Goal: Transaction & Acquisition: Purchase product/service

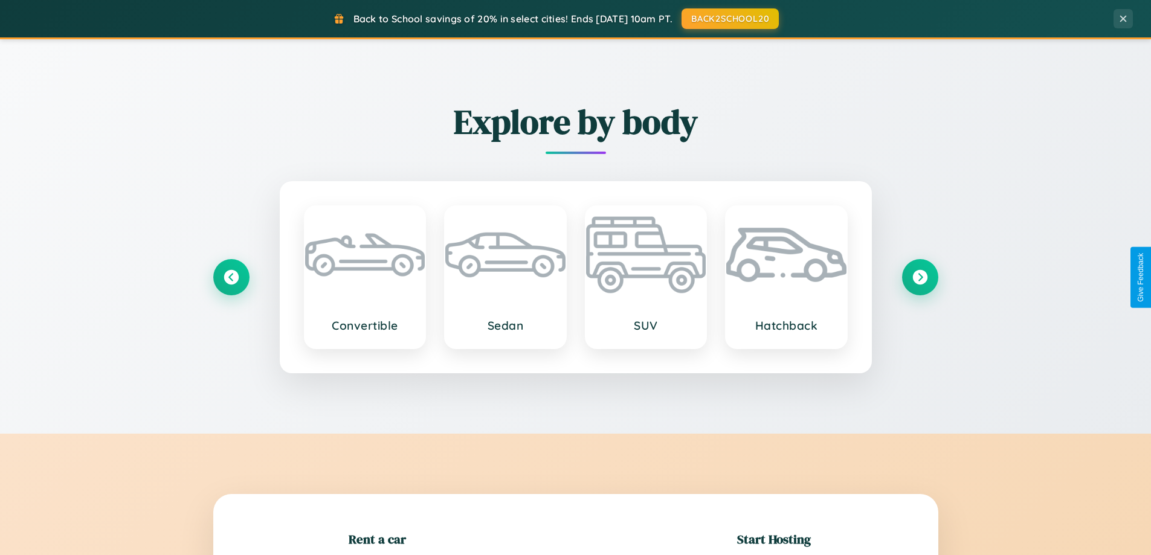
scroll to position [261, 0]
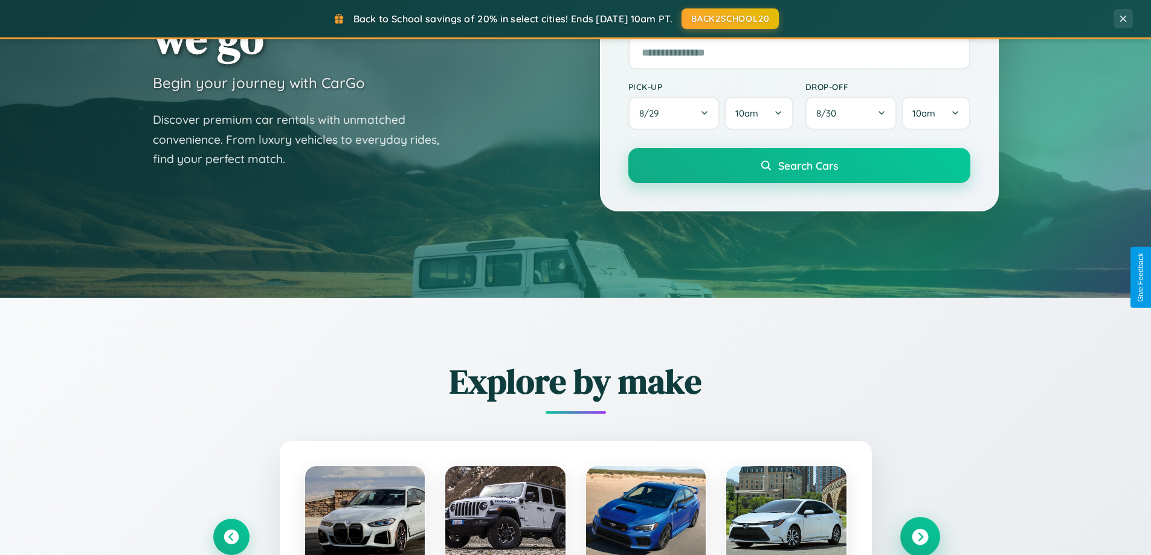
click at [920, 537] on icon at bounding box center [920, 537] width 16 height 16
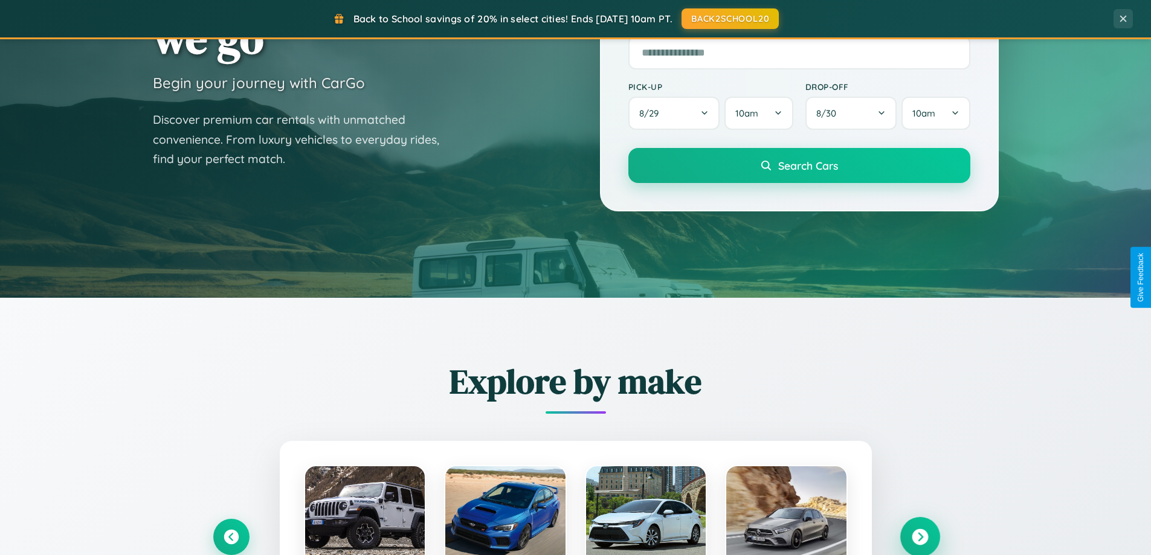
click at [920, 536] on icon at bounding box center [920, 537] width 16 height 16
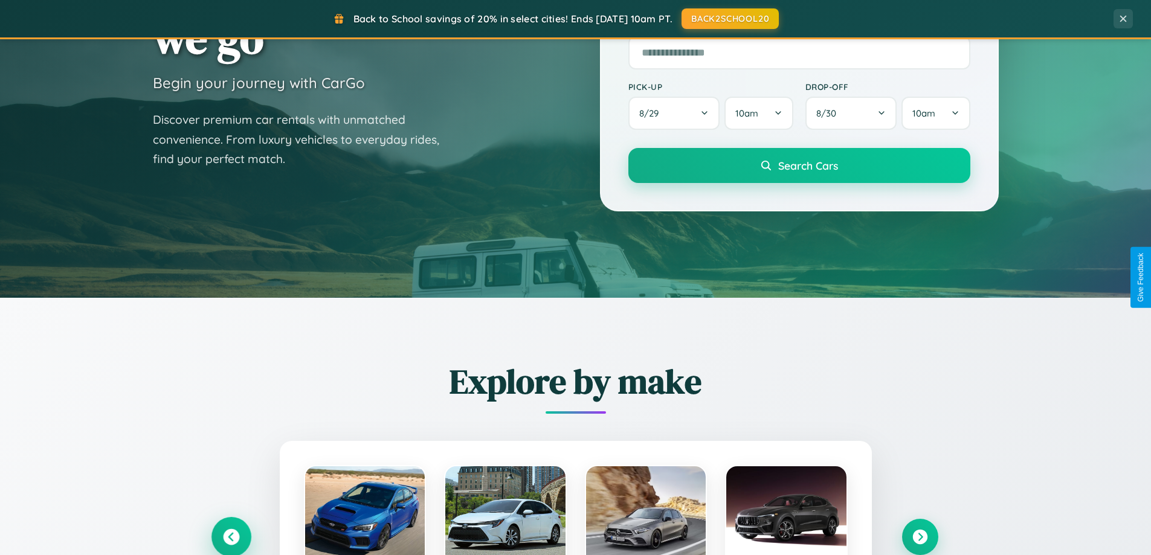
click at [231, 537] on icon at bounding box center [231, 537] width 16 height 16
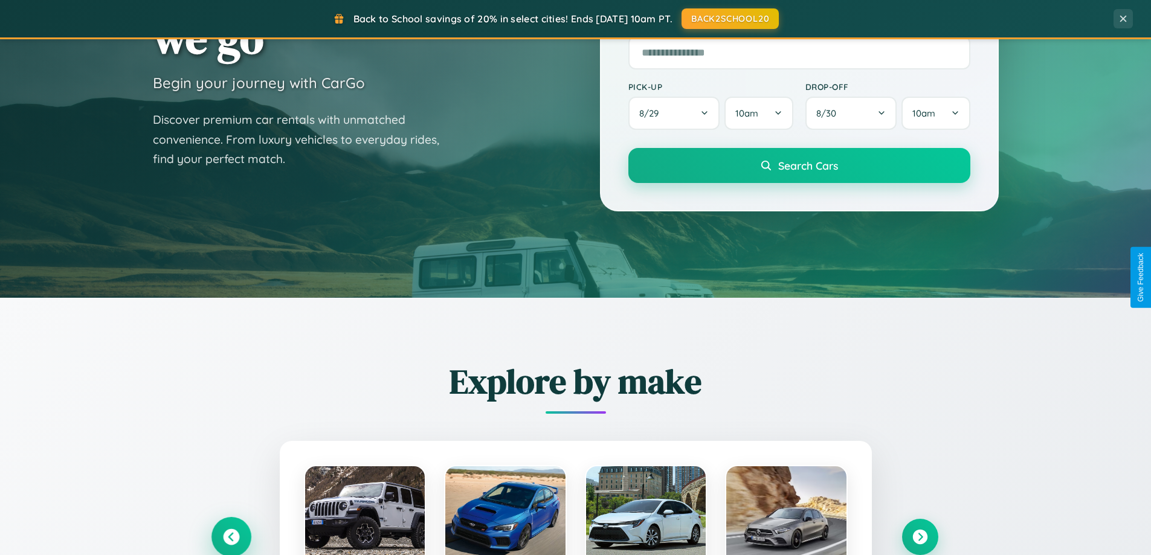
scroll to position [36, 0]
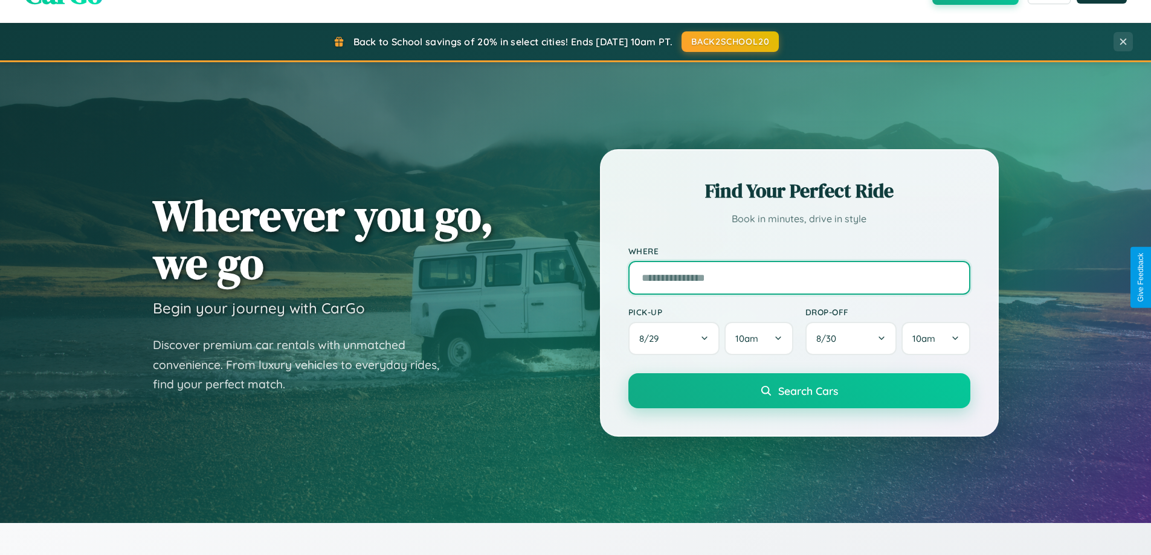
click at [799, 277] on input "text" at bounding box center [800, 278] width 342 height 34
type input "*******"
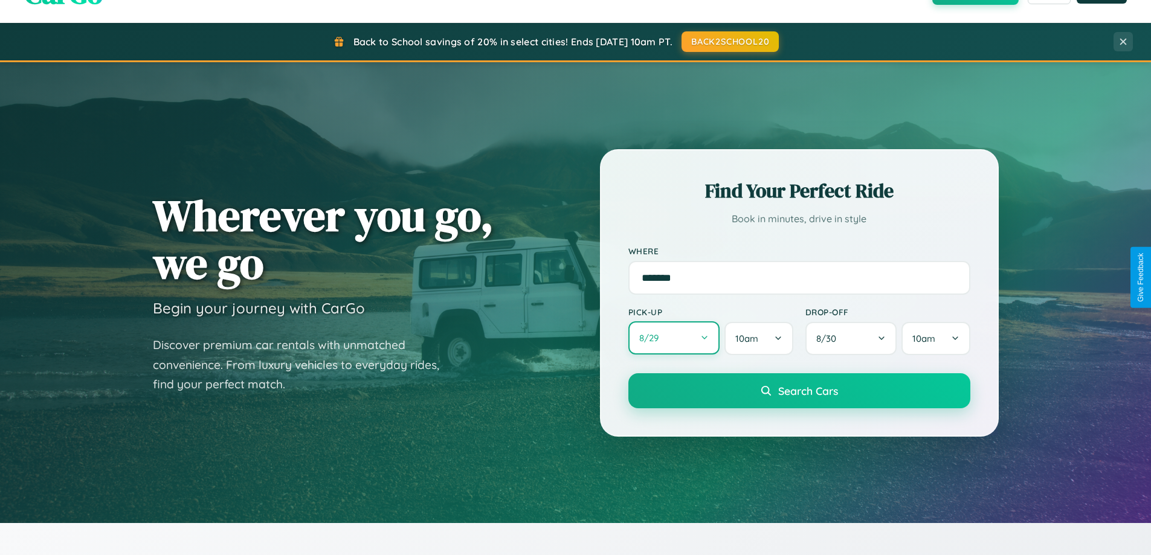
click at [674, 339] on button "8 / 29" at bounding box center [675, 338] width 92 height 33
select select "*"
select select "****"
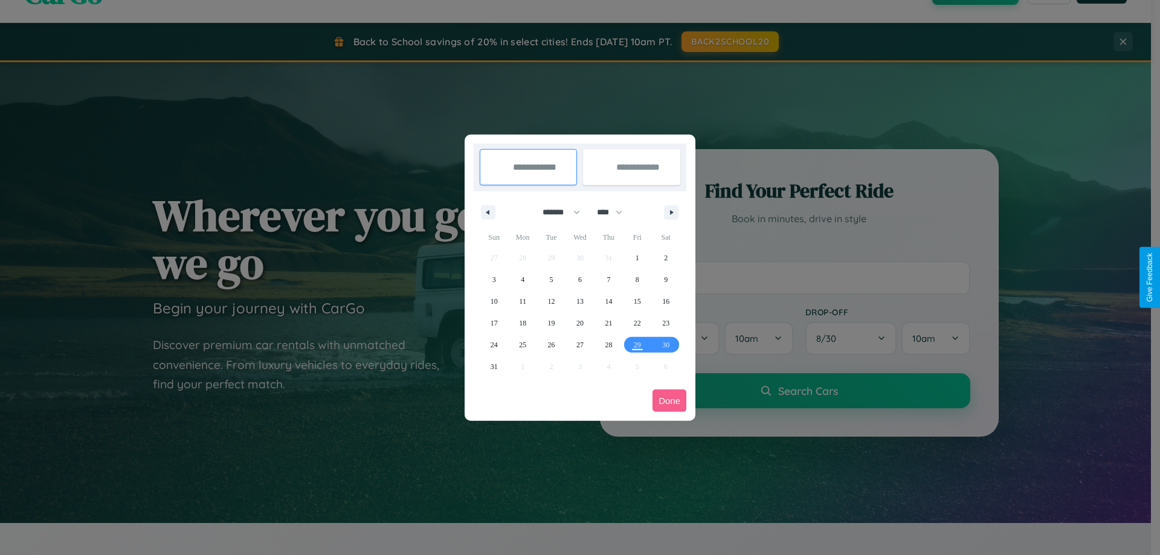
click at [556, 212] on select "******* ******** ***** ***** *** **** **** ****** ********* ******* ******** **…" at bounding box center [559, 212] width 51 height 20
select select "**"
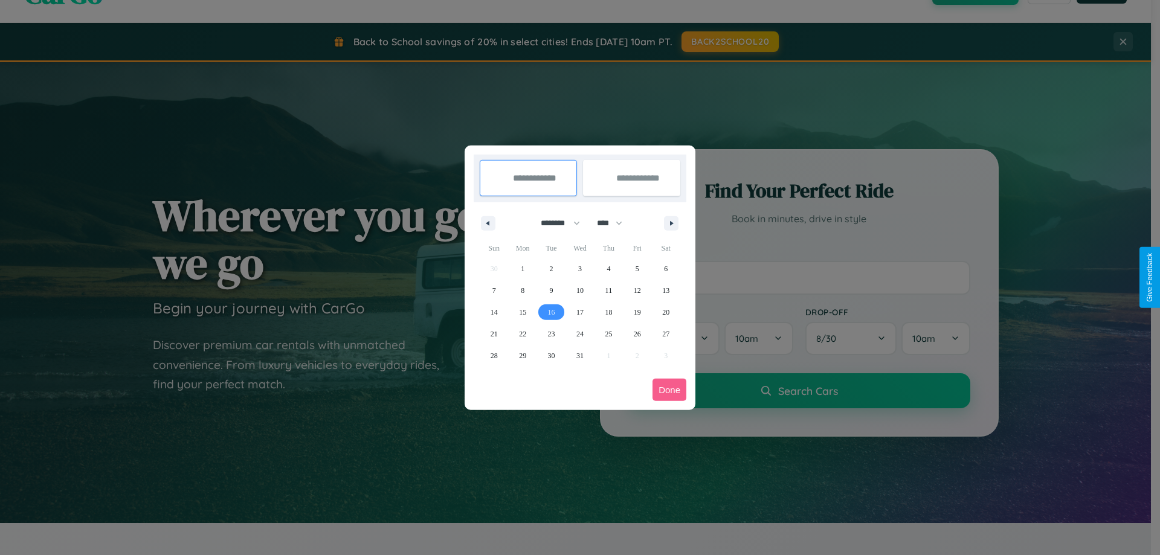
click at [551, 312] on span "16" at bounding box center [551, 313] width 7 height 22
type input "**********"
click at [666, 312] on span "20" at bounding box center [665, 313] width 7 height 22
type input "**********"
click at [670, 390] on button "Done" at bounding box center [670, 390] width 34 height 22
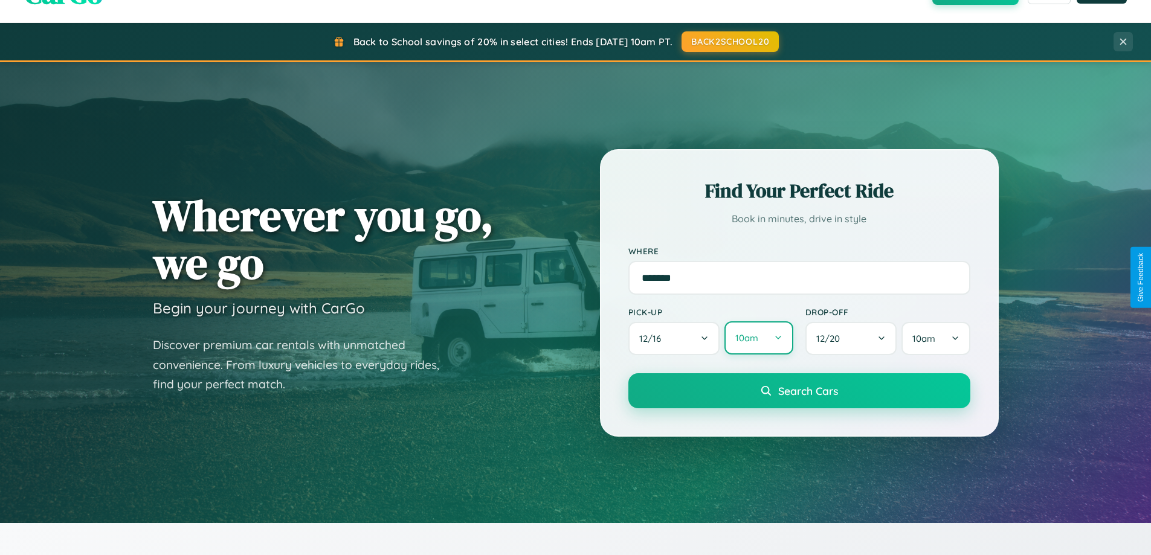
click at [758, 339] on button "10am" at bounding box center [759, 338] width 68 height 33
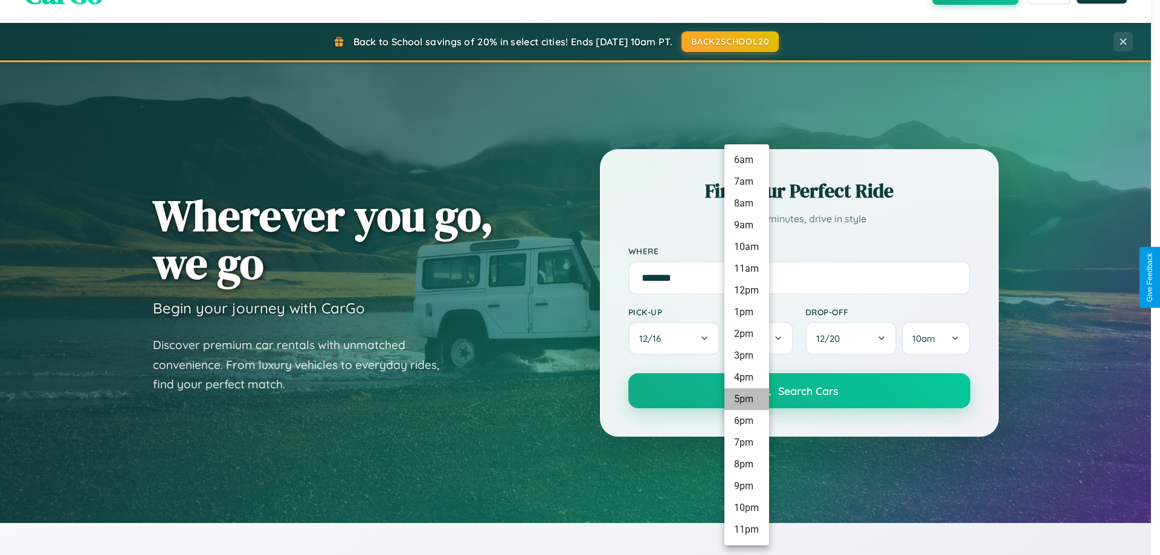
click at [746, 399] on li "5pm" at bounding box center [747, 400] width 45 height 22
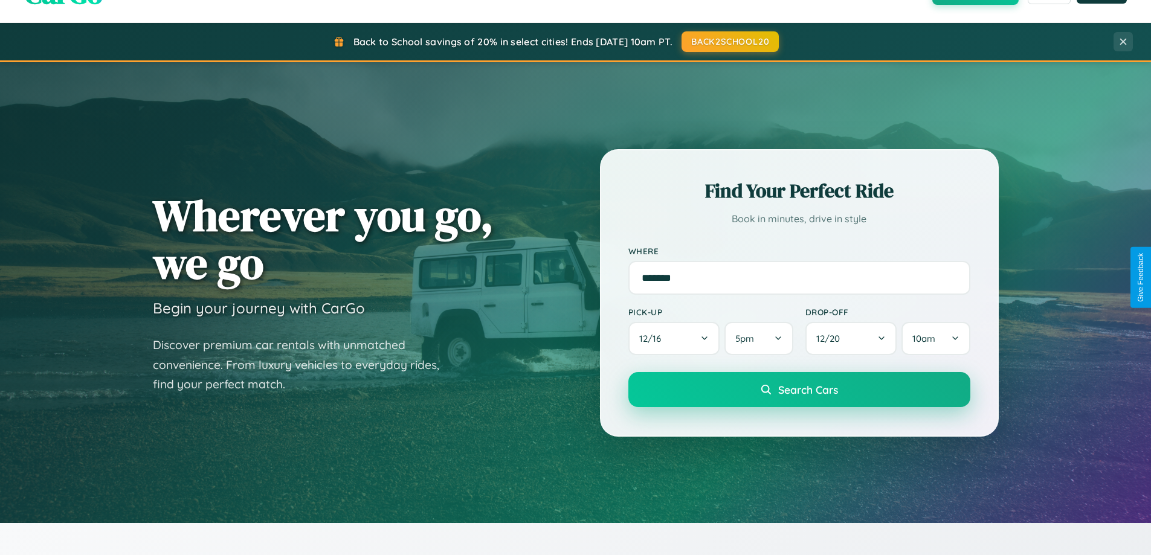
click at [799, 390] on span "Search Cars" at bounding box center [808, 389] width 60 height 13
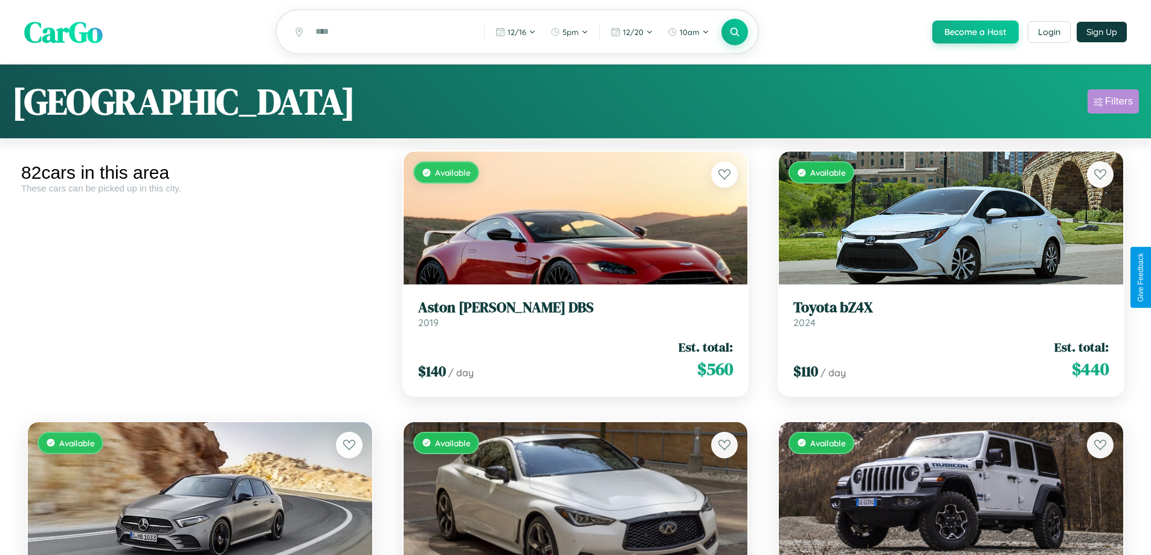
click at [1113, 103] on div "Filters" at bounding box center [1119, 101] width 28 height 12
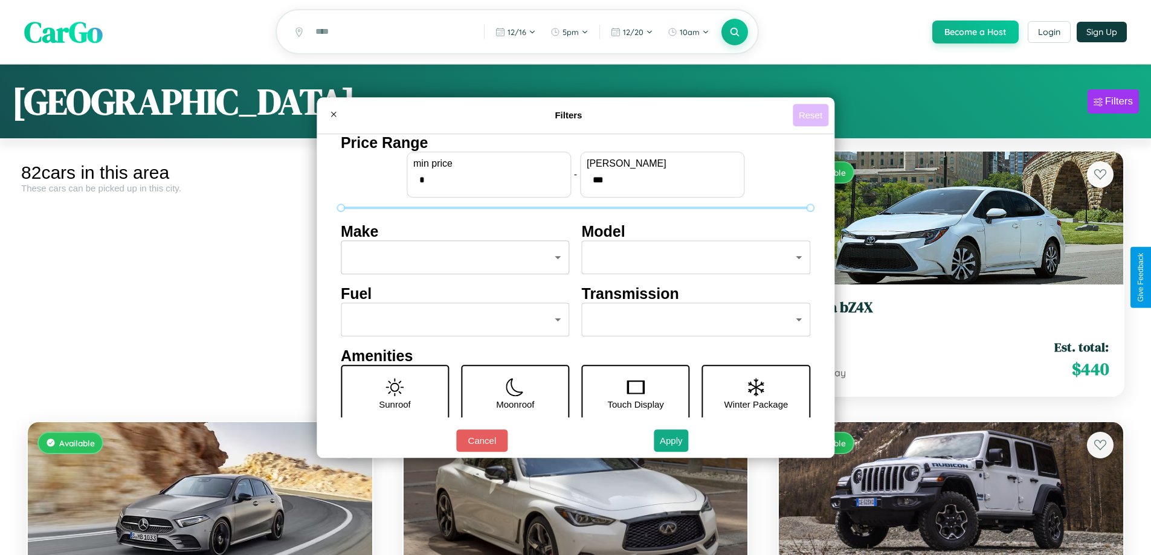
click at [812, 115] on button "Reset" at bounding box center [811, 115] width 36 height 22
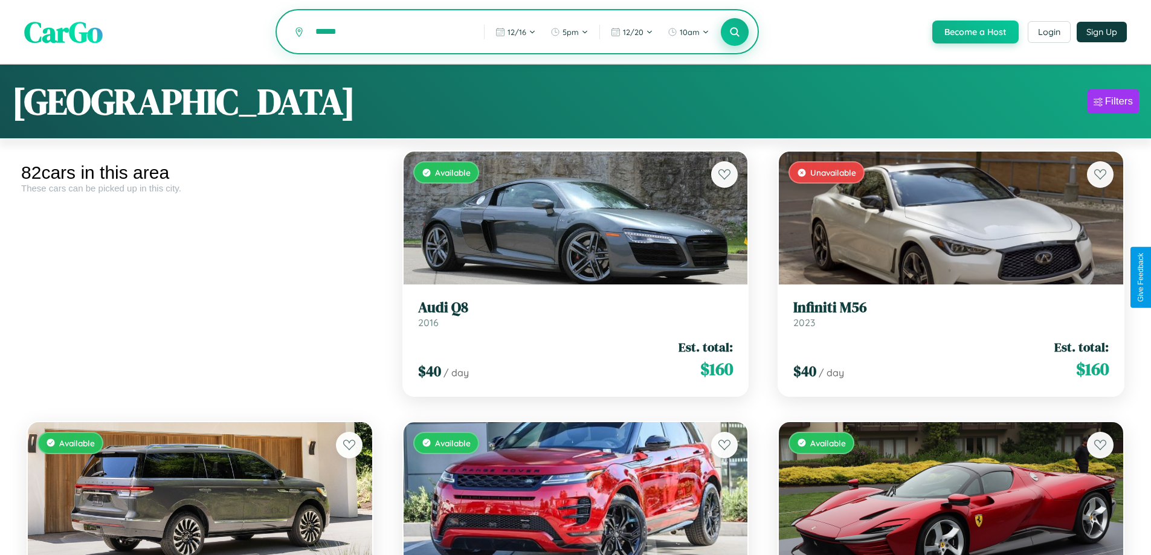
type input "******"
click at [734, 33] on icon at bounding box center [734, 31] width 11 height 11
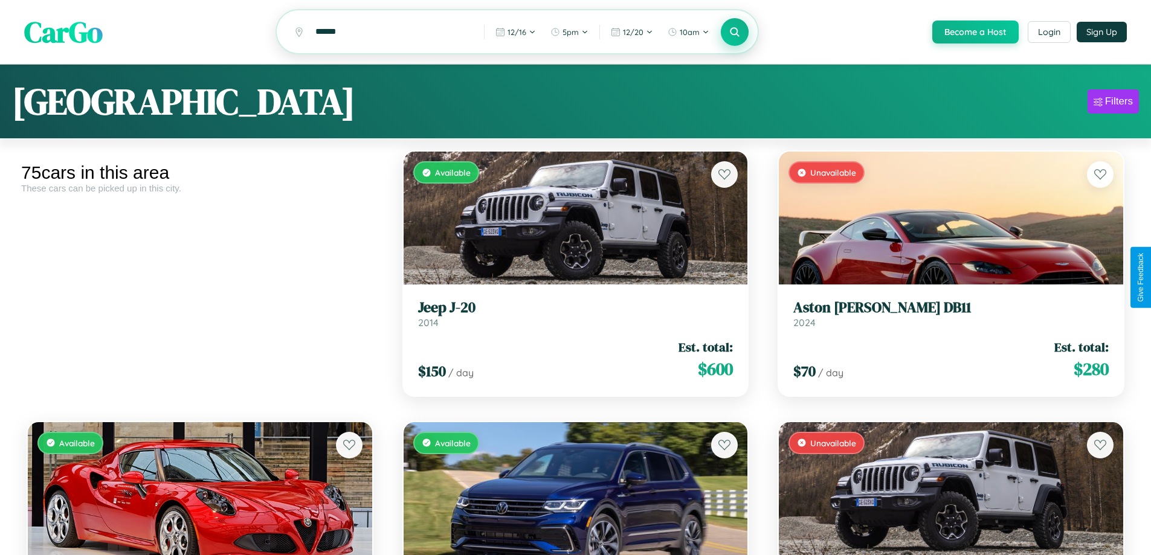
scroll to position [4589, 0]
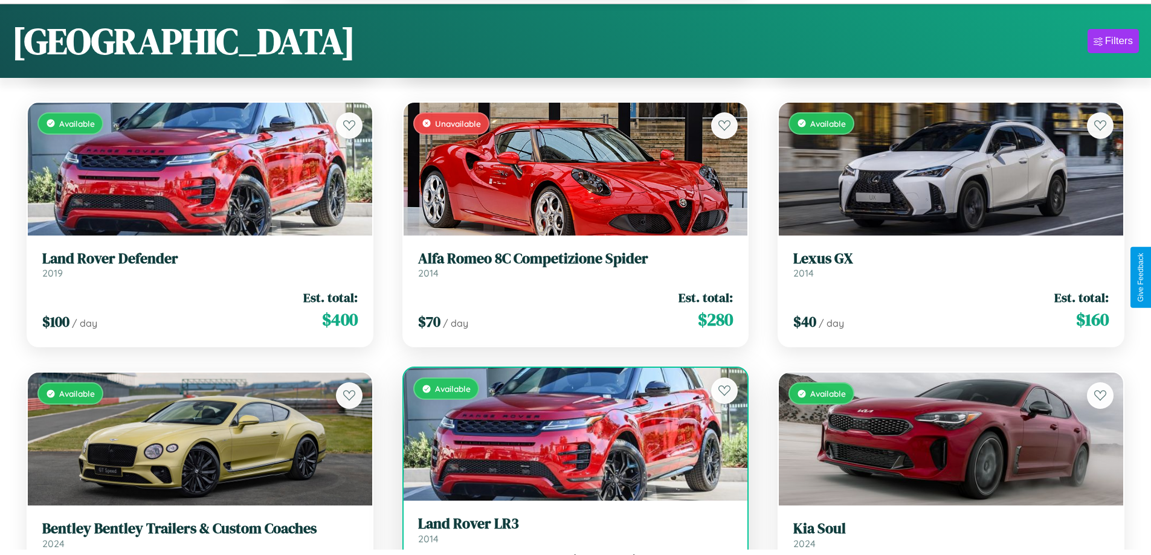
click at [570, 533] on h3 "Land Rover LR3" at bounding box center [575, 525] width 315 height 18
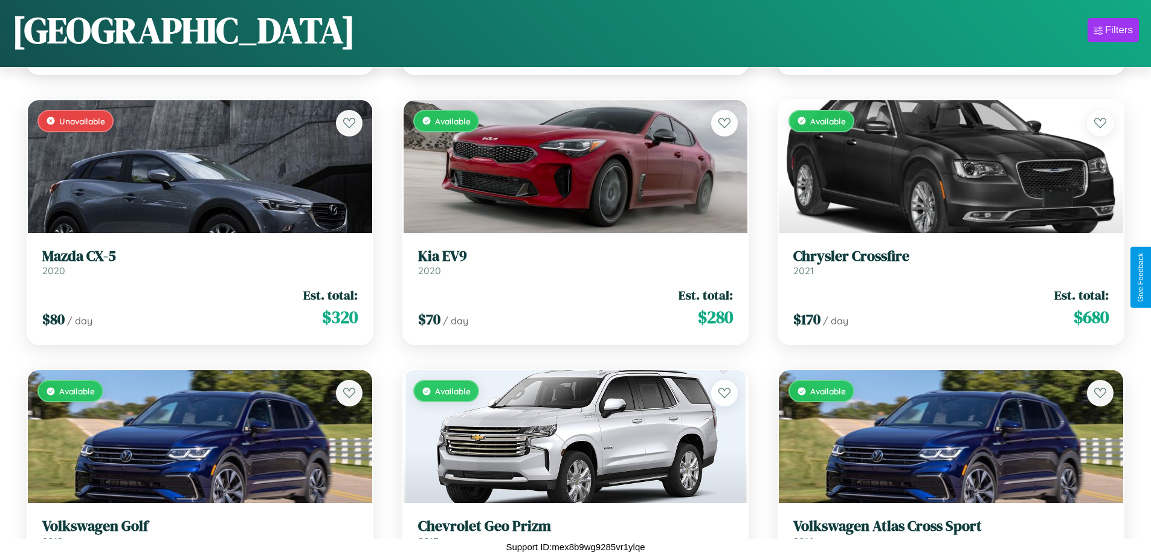
scroll to position [3147, 0]
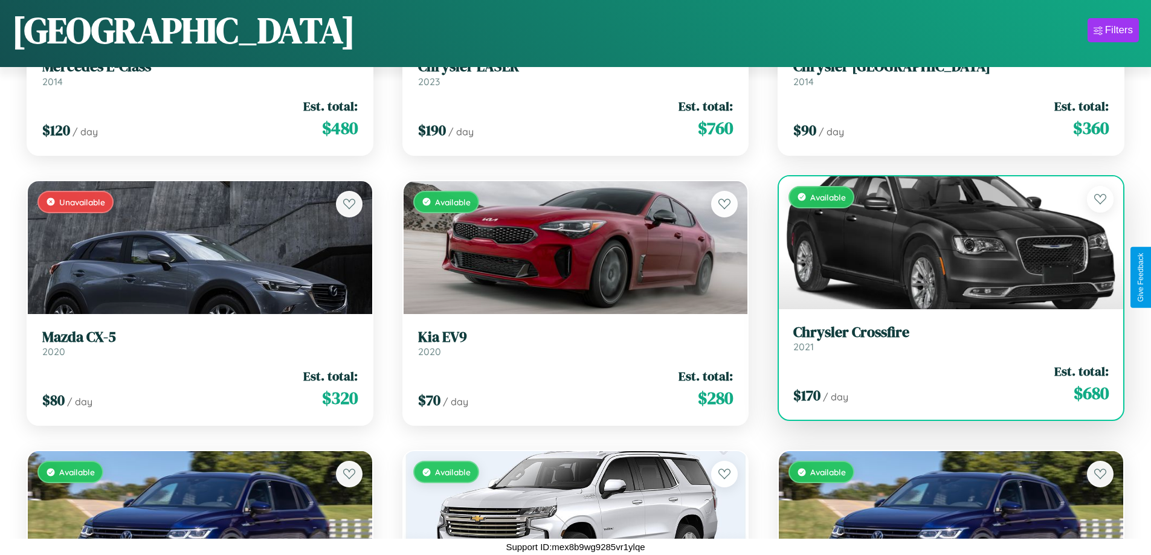
click at [943, 341] on link "Chrysler Crossfire 2021" at bounding box center [950, 339] width 315 height 30
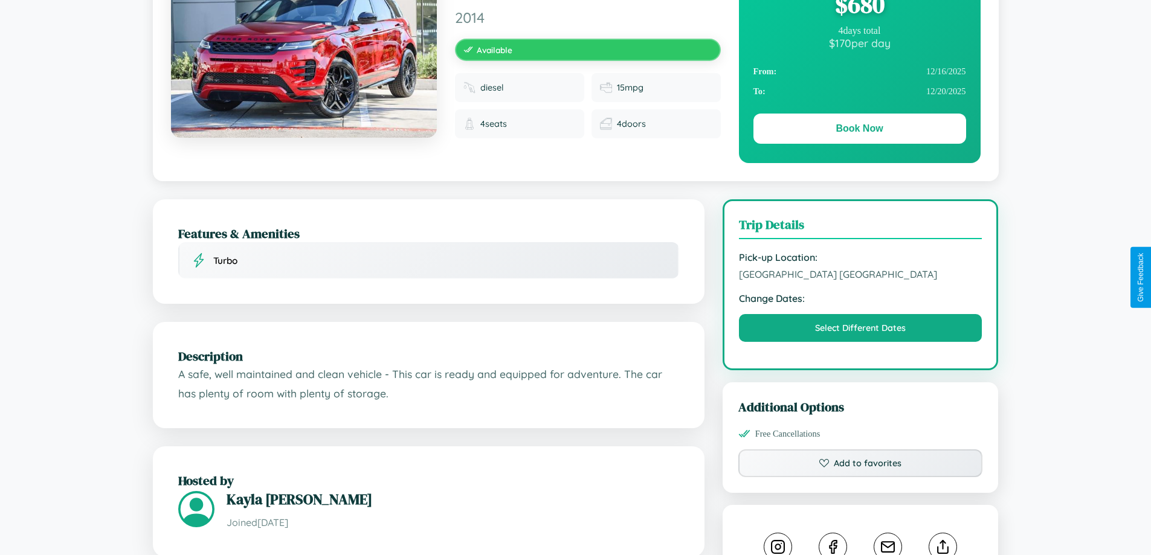
scroll to position [397, 0]
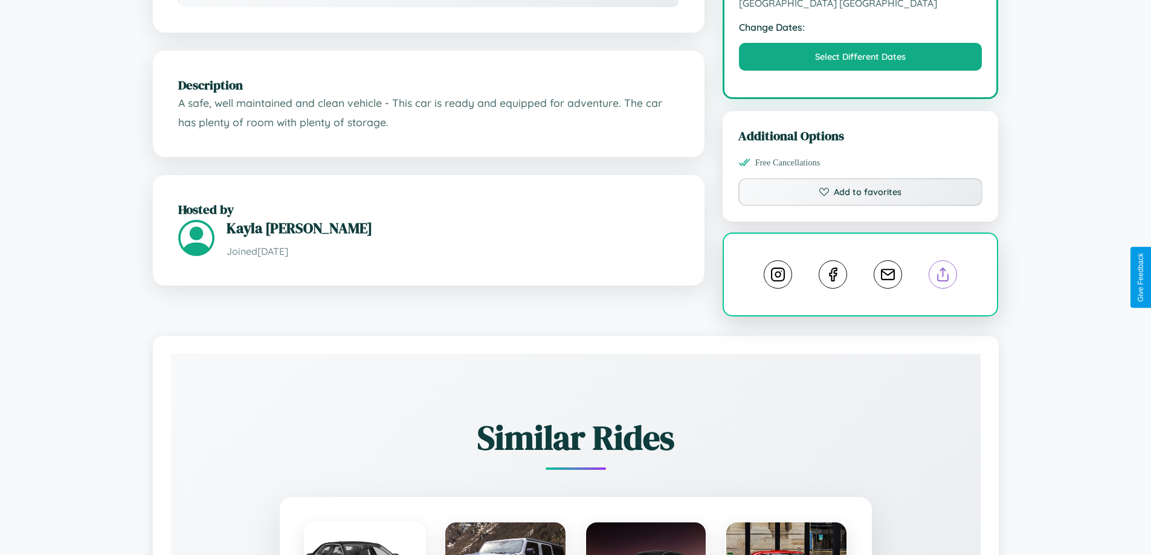
click at [943, 277] on line at bounding box center [943, 272] width 0 height 8
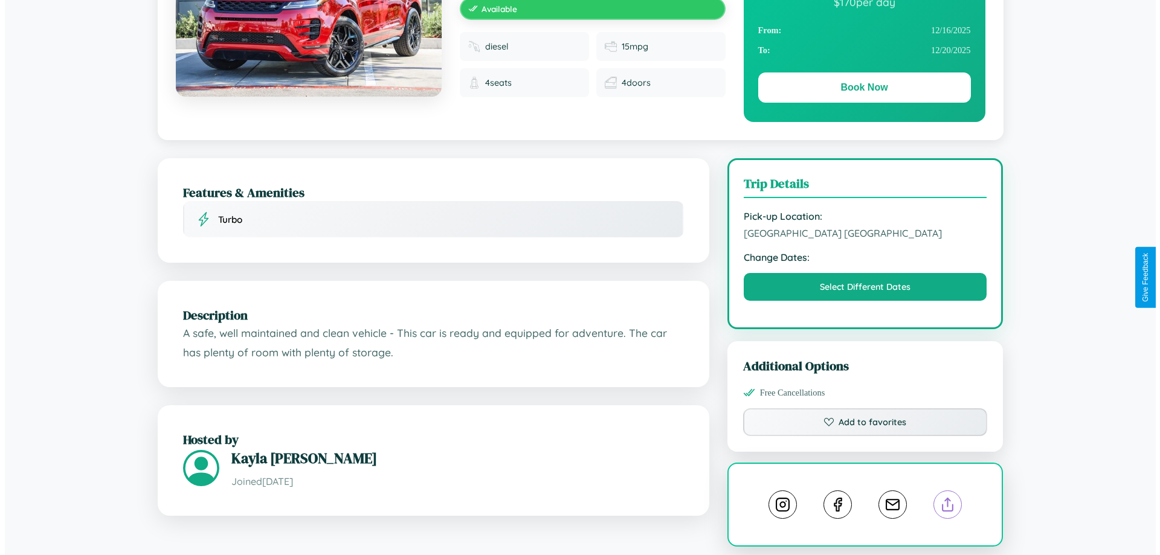
scroll to position [0, 0]
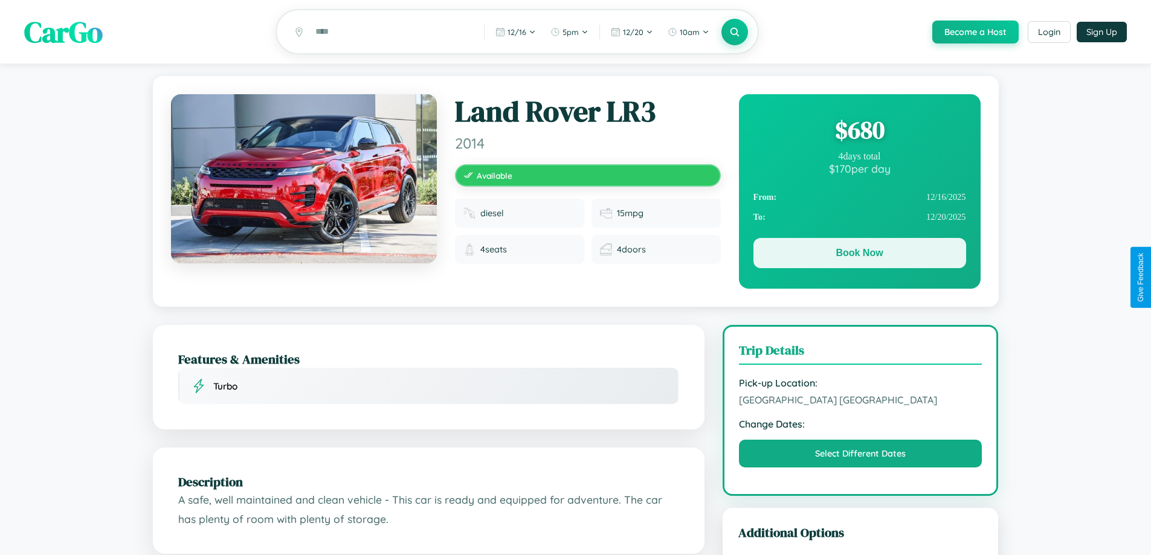
click at [859, 255] on button "Book Now" at bounding box center [860, 253] width 213 height 30
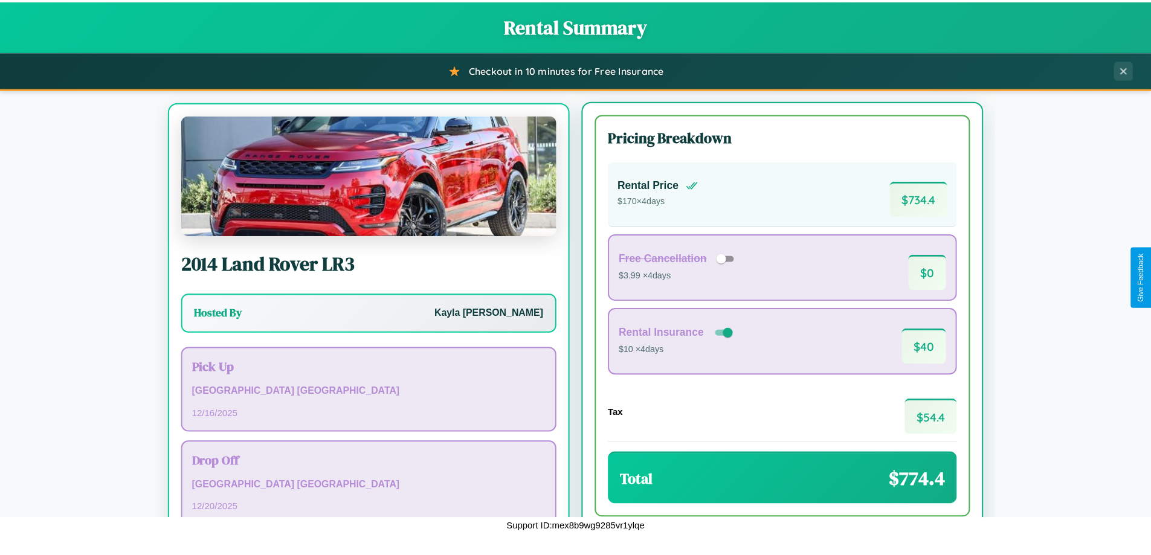
scroll to position [56, 0]
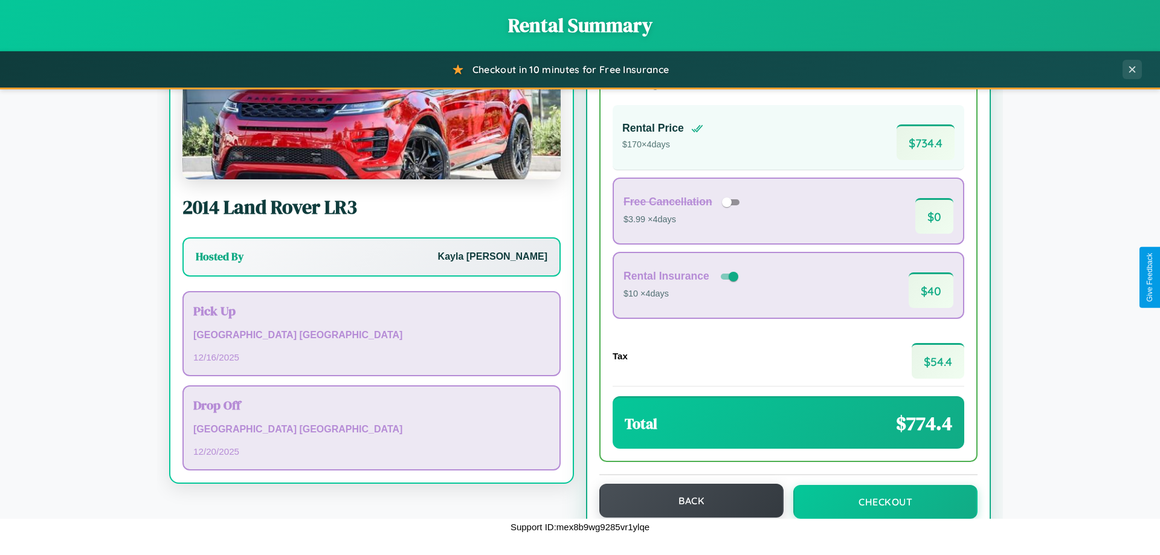
click at [686, 501] on button "Back" at bounding box center [692, 501] width 184 height 34
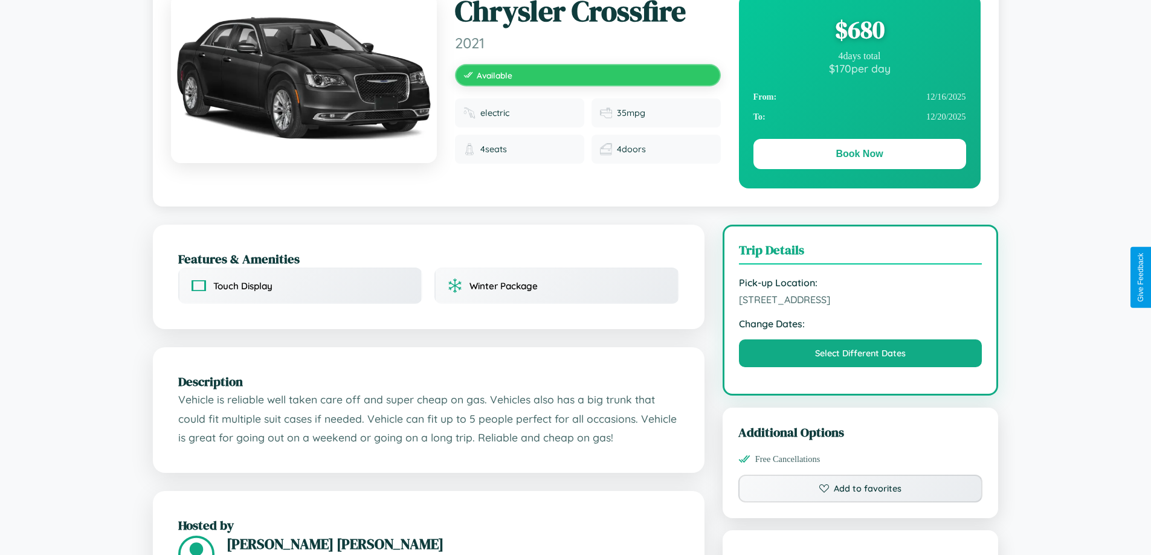
scroll to position [124, 0]
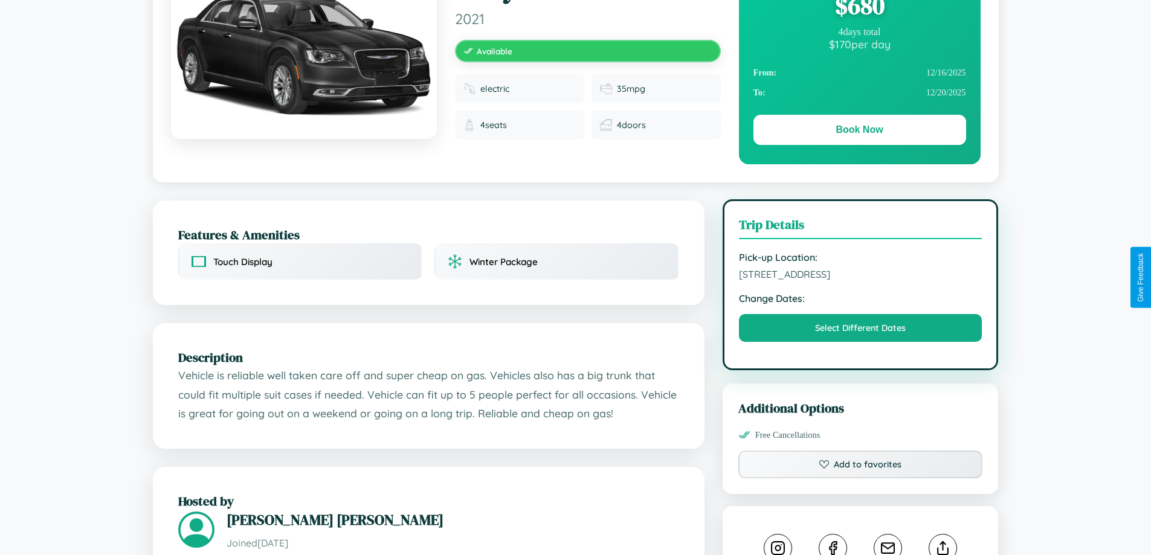
click at [861, 277] on span "6693 Elm Street Madrid 22455 Spain" at bounding box center [861, 274] width 244 height 12
click at [861, 276] on span "6693 Elm Street Madrid 22455 Spain" at bounding box center [861, 274] width 244 height 12
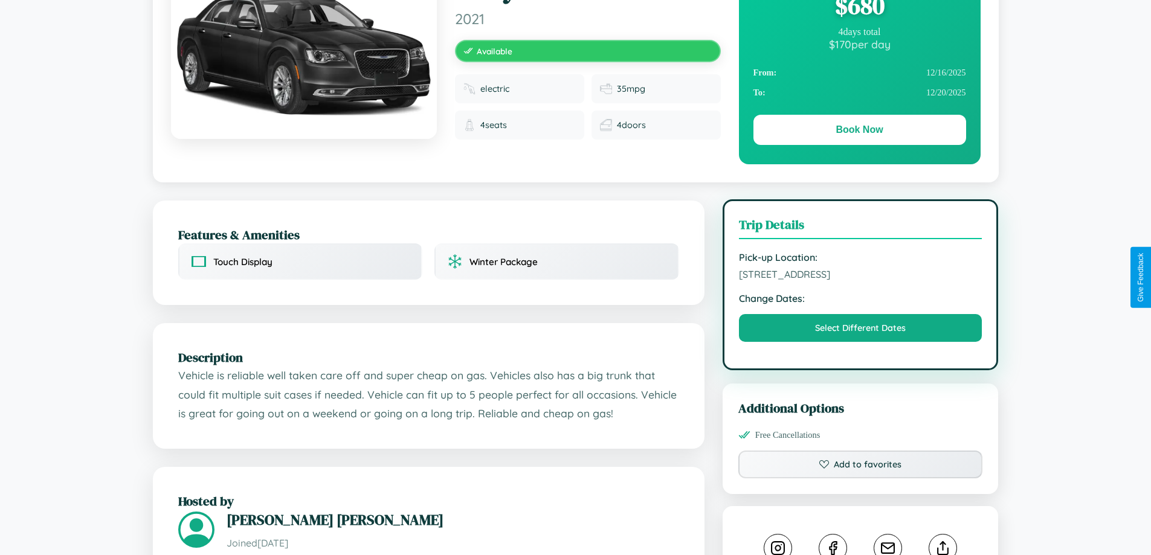
click at [861, 276] on span "6693 Elm Street Madrid 22455 Spain" at bounding box center [861, 274] width 244 height 12
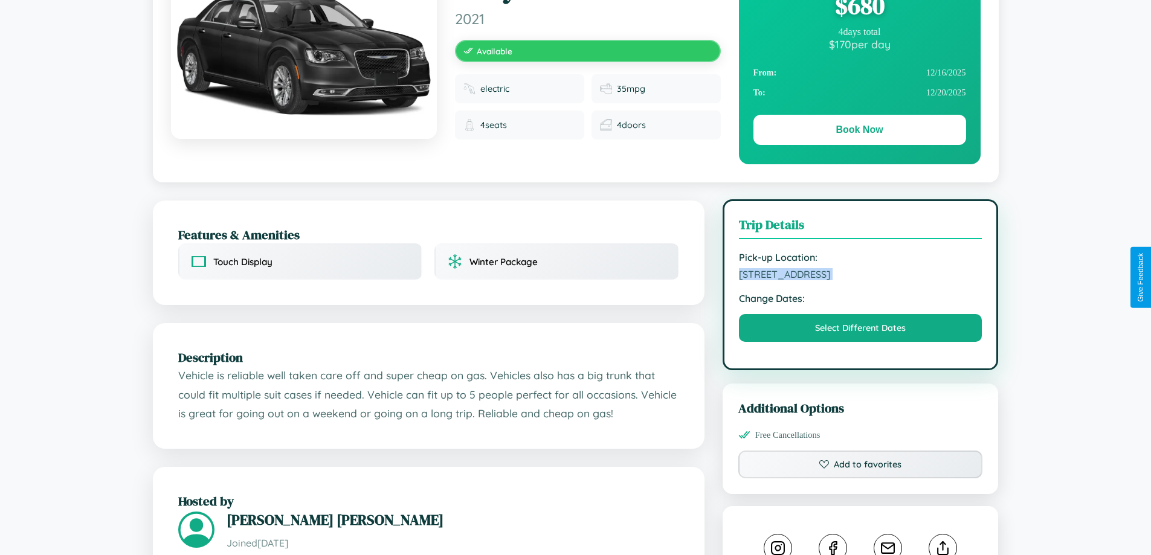
click at [861, 276] on span "6693 Elm Street Madrid 22455 Spain" at bounding box center [861, 274] width 244 height 12
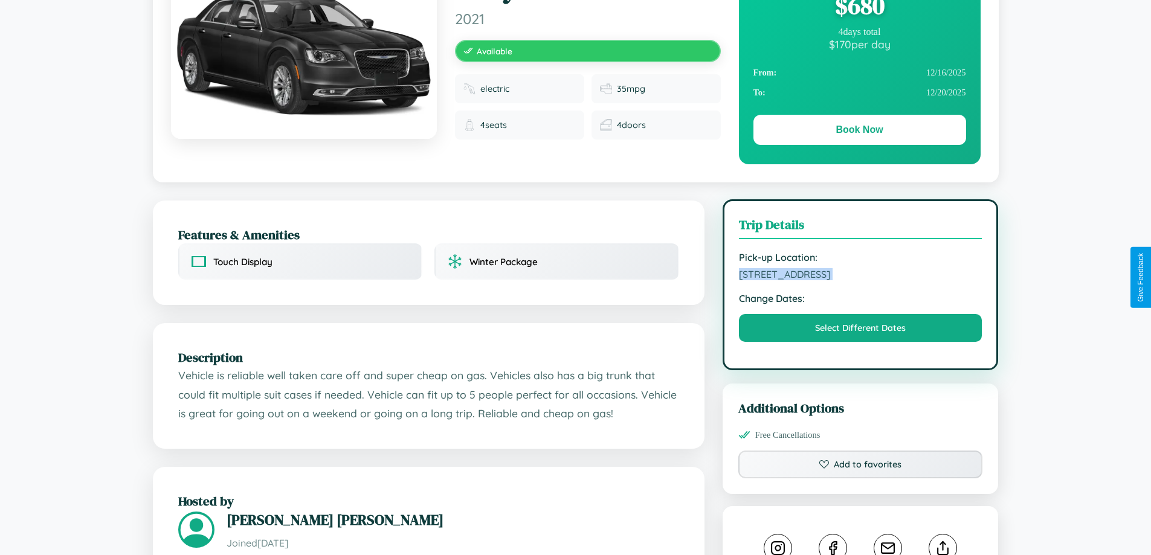
click at [861, 276] on span "6693 Elm Street Madrid 22455 Spain" at bounding box center [861, 274] width 244 height 12
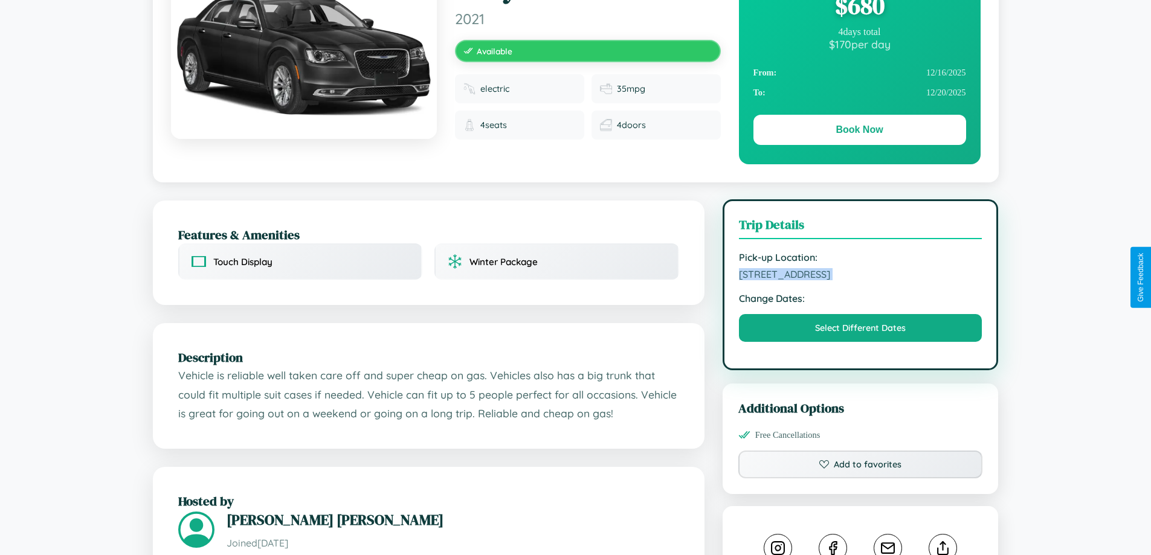
click at [861, 276] on span "6693 Elm Street Madrid 22455 Spain" at bounding box center [861, 274] width 244 height 12
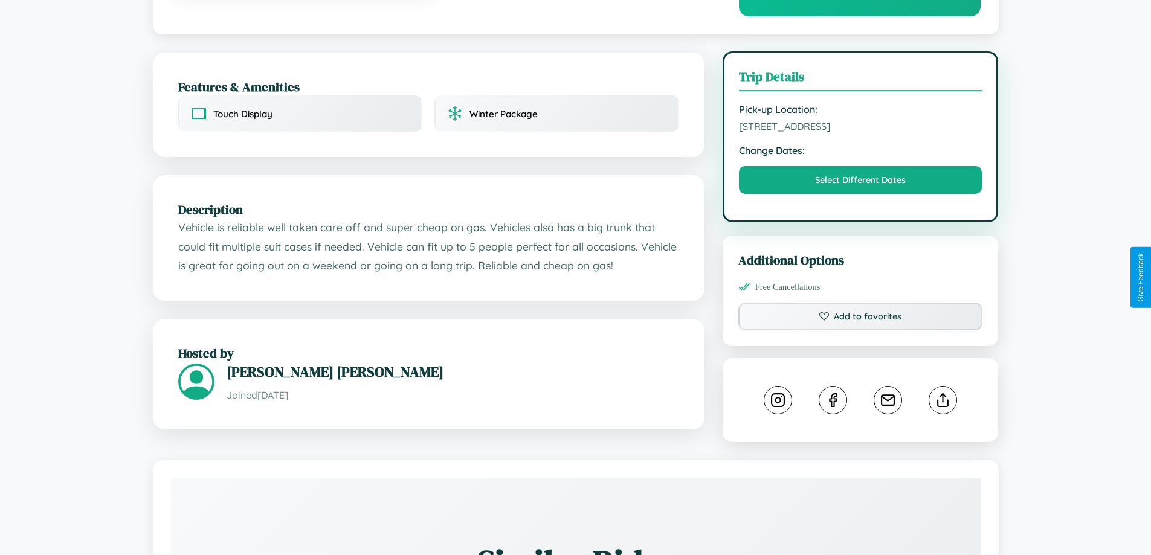
scroll to position [314, 0]
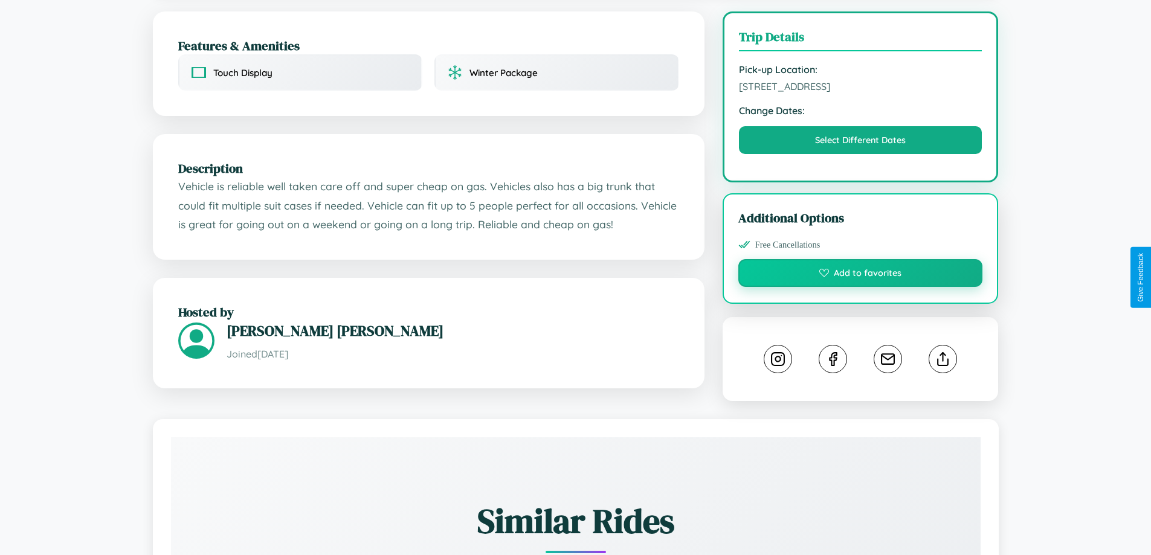
click at [861, 275] on button "Add to favorites" at bounding box center [861, 273] width 245 height 28
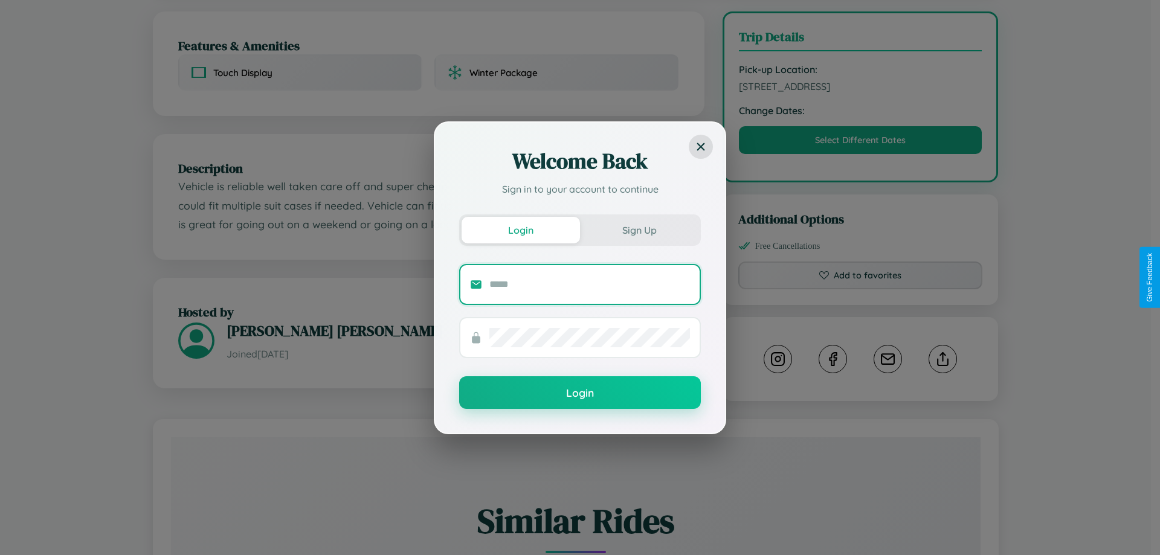
click at [590, 284] on input "text" at bounding box center [590, 284] width 201 height 19
type input "**********"
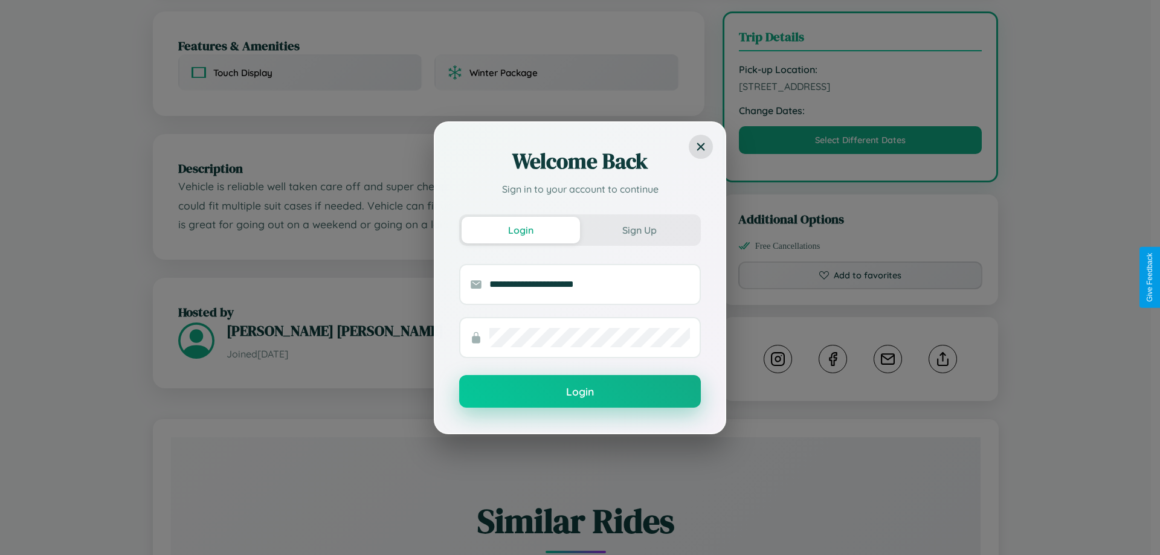
click at [580, 392] on button "Login" at bounding box center [580, 391] width 242 height 33
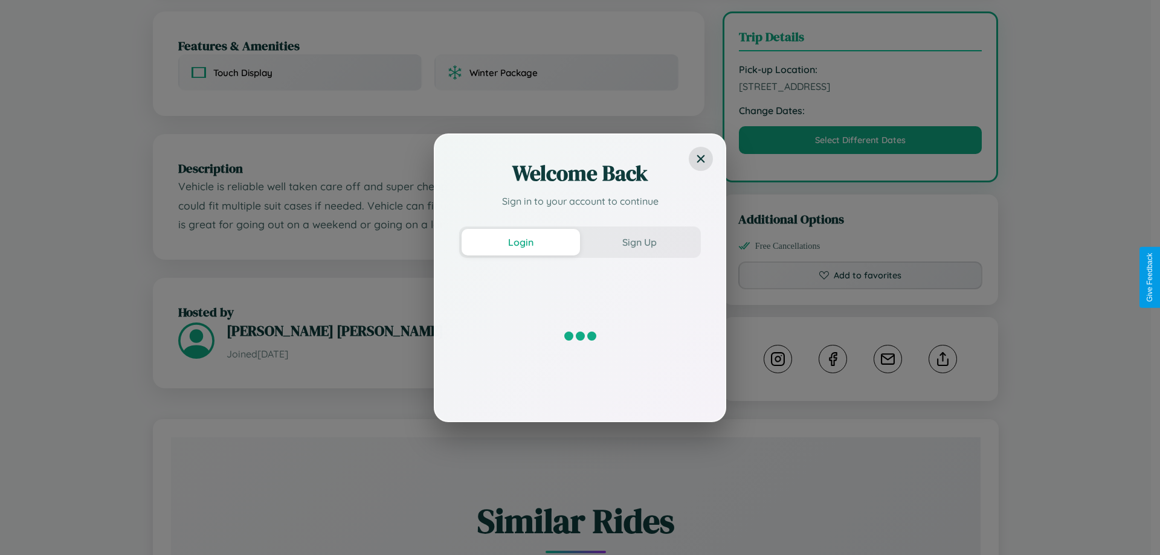
click at [861, 277] on div "Welcome Back Sign in to your account to continue Login Sign Up" at bounding box center [580, 277] width 1160 height 555
